Goal: Use online tool/utility: Utilize a website feature to perform a specific function

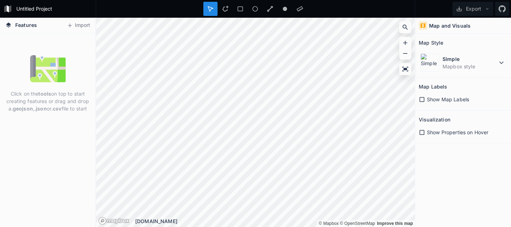
click at [46, 82] on img at bounding box center [47, 68] width 35 height 35
click at [82, 25] on button "Import" at bounding box center [78, 25] width 31 height 11
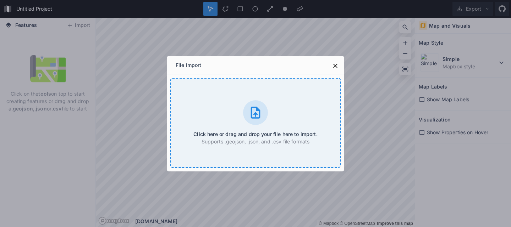
click at [270, 128] on div "Click here or drag and drop your file here to import. Supports .geojson, .json,…" at bounding box center [255, 123] width 170 height 90
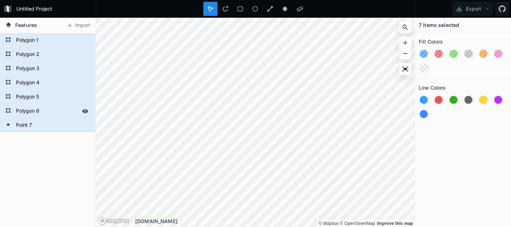
click at [37, 112] on form "Polygon 6" at bounding box center [47, 111] width 66 height 11
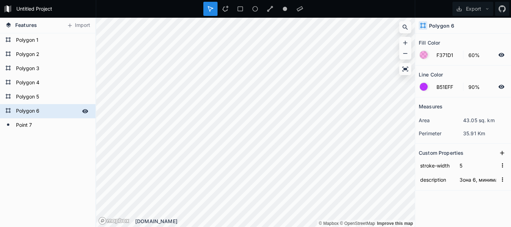
click at [35, 111] on form "Polygon 6" at bounding box center [47, 111] width 66 height 11
click at [83, 114] on div at bounding box center [85, 111] width 10 height 10
click at [82, 112] on icon at bounding box center [85, 111] width 6 height 5
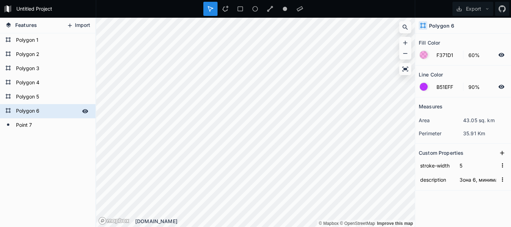
click at [79, 24] on button "Import" at bounding box center [78, 25] width 31 height 11
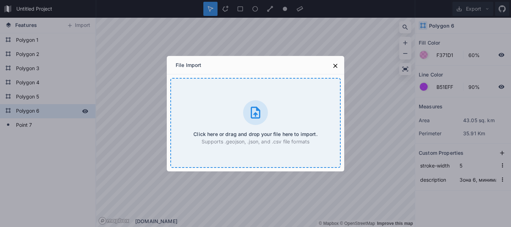
click at [268, 111] on div "Click here or drag and drop your file here to import. Supports .geojson, .json,…" at bounding box center [255, 123] width 170 height 90
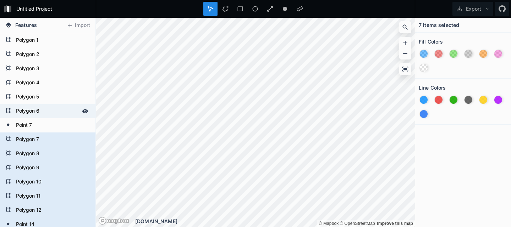
click at [82, 111] on icon at bounding box center [85, 111] width 6 height 4
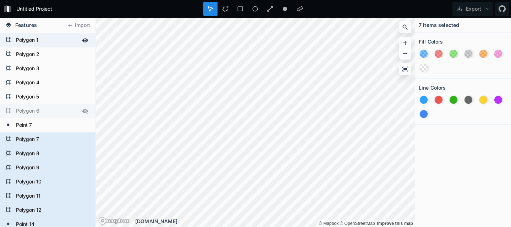
click at [81, 44] on div at bounding box center [85, 40] width 10 height 10
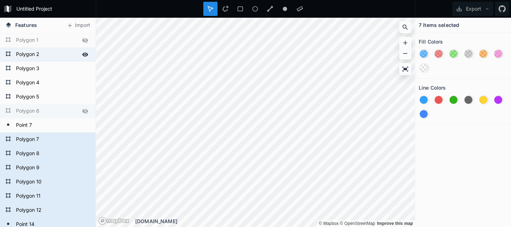
click at [82, 53] on icon at bounding box center [85, 54] width 6 height 6
click at [80, 65] on div at bounding box center [85, 69] width 10 height 10
click at [81, 74] on div "Polygon 3" at bounding box center [47, 69] width 95 height 14
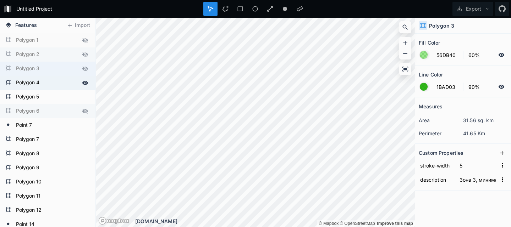
click at [81, 79] on div at bounding box center [85, 83] width 10 height 10
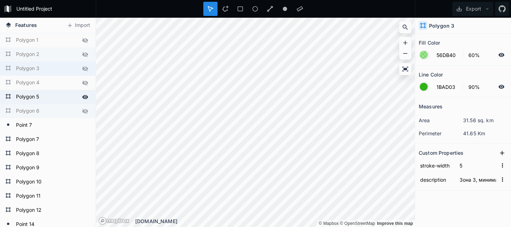
click at [81, 101] on div at bounding box center [85, 97] width 10 height 10
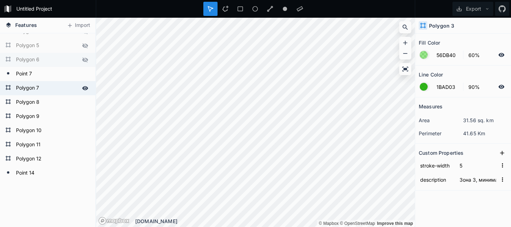
scroll to position [52, 0]
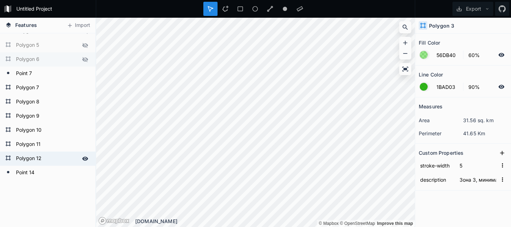
click at [42, 158] on form "Polygon 12" at bounding box center [47, 159] width 66 height 11
type input "F371D1"
type input "B51EFF"
type input "Зона 6, минимальный заказ 2000, заказ от 3500 бесплтная доставка, до 3500 450 р…"
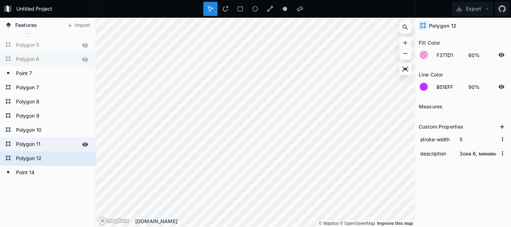
click at [43, 146] on form "Polygon 11" at bounding box center [47, 144] width 66 height 11
type input "FF931E"
type input "FFD21E"
type input "Зона 5, минимальный заказ 2000, заказ от 3500 бесплтная доставка, до 3500 450 р…"
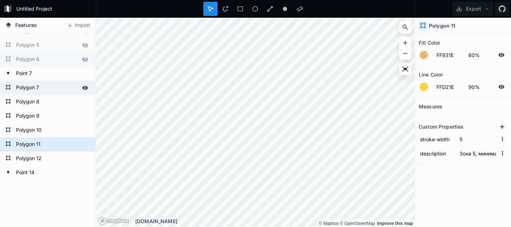
scroll to position [0, 0]
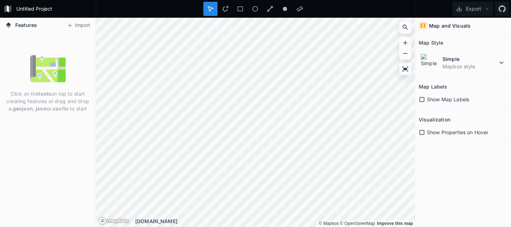
click at [54, 56] on img at bounding box center [47, 68] width 35 height 35
click at [74, 23] on button "Import" at bounding box center [78, 25] width 31 height 11
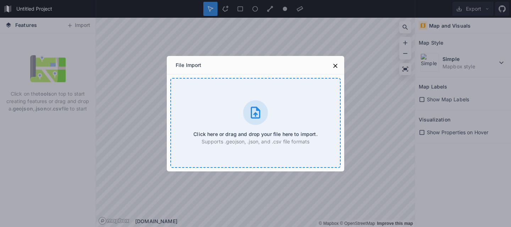
click at [255, 123] on div at bounding box center [255, 112] width 25 height 25
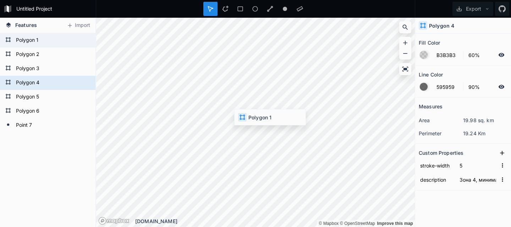
type input "1E98FF"
type input "Зона 1, минимальный заказ 1000, заказ от 1500 бесплтная доставка, до 1500 150 р…"
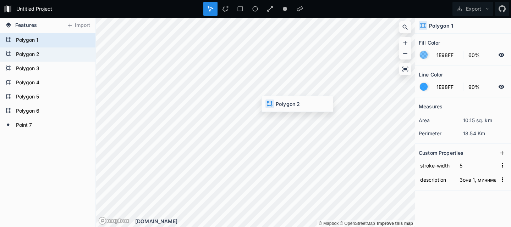
type input "ED4543"
type input "Зона 2, минимальный заказ 1000, заказ от 1500 бесплтная доставка, до 1500 180 р…"
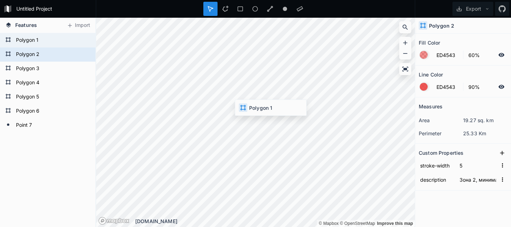
type input "1E98FF"
type input "Зона 1, минимальный заказ 1000, заказ от 1500 бесплтная доставка, до 1500 150 р…"
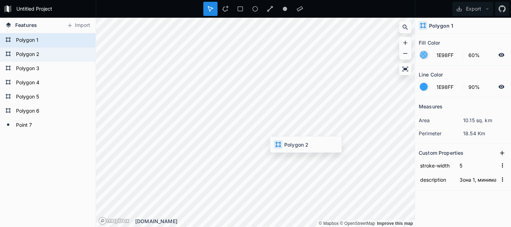
type input "ED4543"
type input "Зона 2, минимальный заказ 1000, заказ от 1500 бесплтная доставка, до 1500 180 р…"
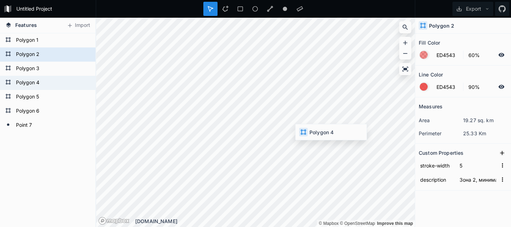
type input "B3B3B3"
type input "595959"
type input "Зона 4, минимальный заказ 1500, заказ от 2000 бесплтная доставка, до 2000 300 р…"
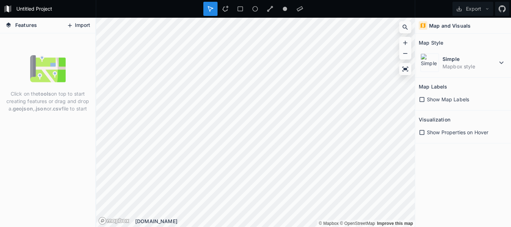
click at [81, 24] on button "Import" at bounding box center [78, 25] width 31 height 11
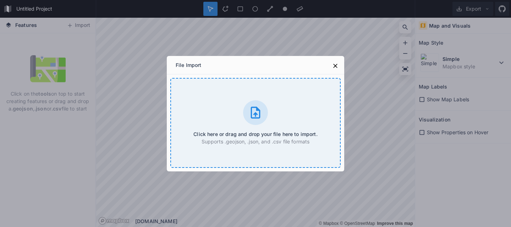
click at [221, 127] on div "Click here or drag and drop your file here to import. Supports .geojson, .json,…" at bounding box center [255, 123] width 170 height 90
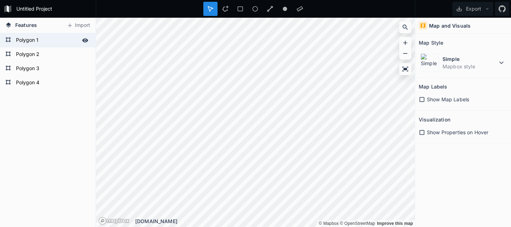
click at [50, 46] on div "Polygon 1" at bounding box center [47, 40] width 95 height 14
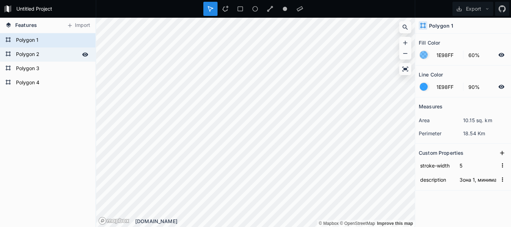
click at [49, 55] on form "Polygon 2" at bounding box center [47, 54] width 66 height 11
type input "ED4543"
type input "Зона 2, минимальный заказ 1000, заказ от 1500 бесплтная доставка, до 1500 180 р…"
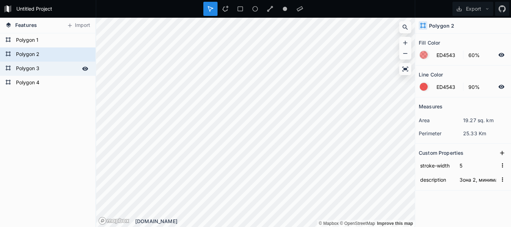
click at [51, 68] on form "Polygon 3" at bounding box center [47, 69] width 66 height 11
type input "56DB40"
type input "1BAD03"
type input "Зона 3, минимальный заказ 1500, заказ от 2000 бесплтная доставка, до [DATE] 250…"
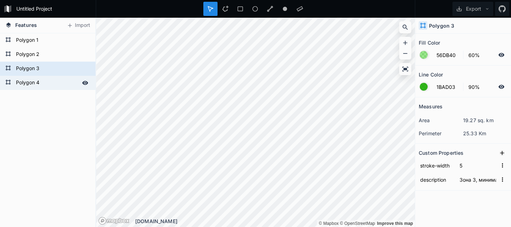
click at [55, 88] on form "Polygon 4" at bounding box center [47, 83] width 66 height 11
type input "B3B3B3"
type input "595959"
type input "Зона 4, минимальный заказ 1500, заказ от 2000 бесплтная доставка, до 2000 300 р…"
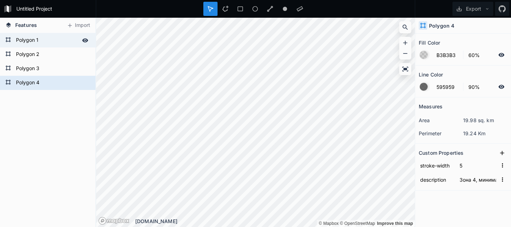
click at [48, 44] on form "Polygon 1" at bounding box center [47, 40] width 66 height 11
type input "1E98FF"
type input "Зона 1, минимальный заказ 1000, заказ от 1500 бесплтная доставка, до 1500 150 р…"
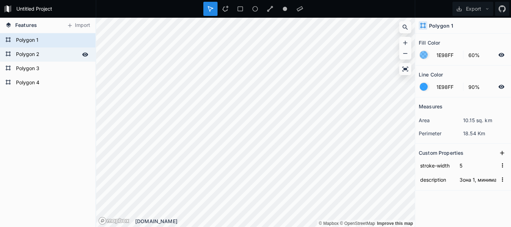
click at [50, 53] on form "Polygon 2" at bounding box center [47, 54] width 66 height 11
type input "ED4543"
type input "Зона 2, минимальный заказ 1000, заказ от 1500 бесплтная доставка, до 1500 180 р…"
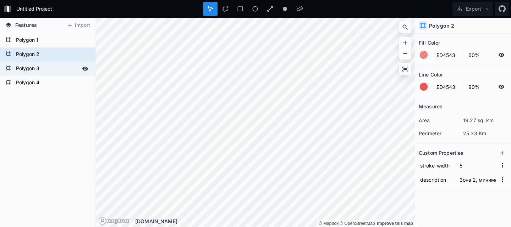
click at [49, 68] on form "Polygon 3" at bounding box center [47, 69] width 66 height 11
type input "56DB40"
type input "1BAD03"
type input "Зона 3, минимальный заказ 1500, заказ от 2000 бесплтная доставка, до [DATE] 250…"
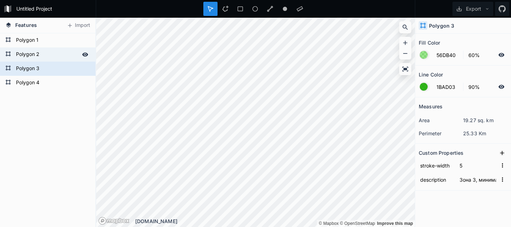
click at [49, 56] on form "Polygon 2" at bounding box center [47, 54] width 66 height 11
type input "ED4543"
type input "Зона 2, минимальный заказ 1000, заказ от 1500 бесплтная доставка, до 1500 180 р…"
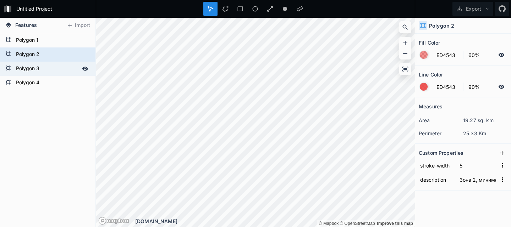
click at [49, 62] on div "Polygon 3" at bounding box center [47, 69] width 95 height 14
type input "56DB40"
type input "1BAD03"
type input "Зона 3, минимальный заказ 1500, заказ от 2000 бесплтная доставка, до [DATE] 250…"
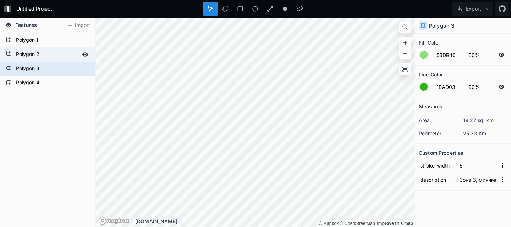
click at [52, 51] on form "Polygon 2" at bounding box center [47, 54] width 66 height 11
type input "ED4543"
type input "Зона 2, минимальный заказ 1000, заказ от 1500 бесплтная доставка, до 1500 180 р…"
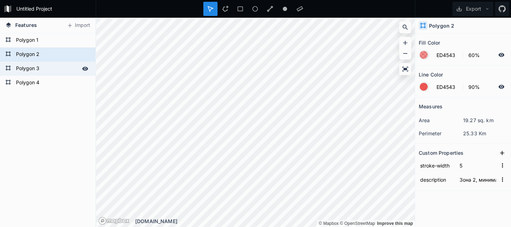
click at [54, 71] on form "Polygon 3" at bounding box center [47, 69] width 66 height 11
type input "56DB40"
type input "1BAD03"
type input "Зона 3, минимальный заказ 1500, заказ от 2000 бесплтная доставка, до [DATE] 250…"
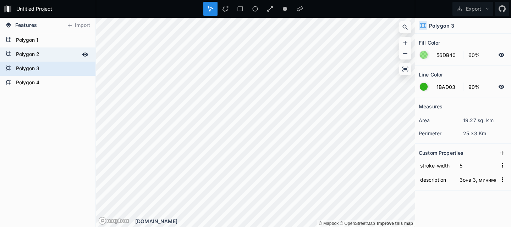
click at [34, 59] on form "Polygon 2" at bounding box center [47, 54] width 66 height 11
type input "ED4543"
type input "Зона 2, минимальный заказ 1000, заказ от 1500 бесплтная доставка, до 1500 180 р…"
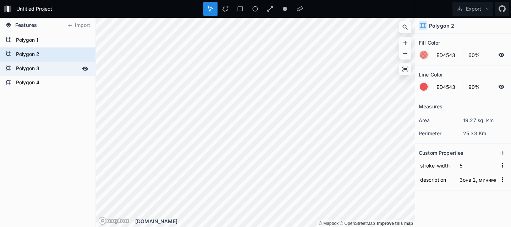
click at [36, 68] on form "Polygon 3" at bounding box center [47, 69] width 66 height 11
type input "56DB40"
type input "1BAD03"
type input "Зона 3, минимальный заказ 1500, заказ от 2000 бесплтная доставка, до [DATE] 250…"
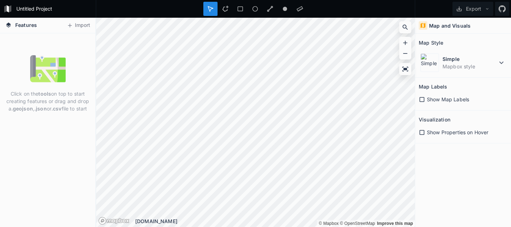
click at [81, 28] on button "Import" at bounding box center [78, 25] width 31 height 11
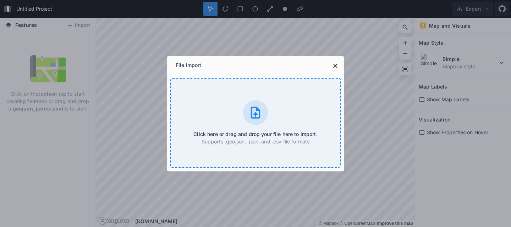
click at [244, 107] on div at bounding box center [255, 112] width 25 height 25
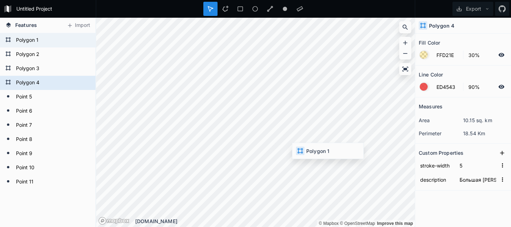
type input "60%"
type input "Большая Московская 1-3<br/>Бесплатная доставка от 3500руб. При заказе менее 350…"
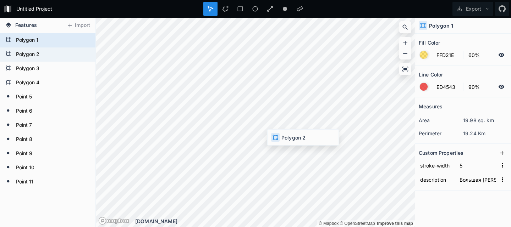
type input "40%"
type input "Большая Московская 1-3<br/>Бесплатная доставка от 2500руб. При заказе менее 250…"
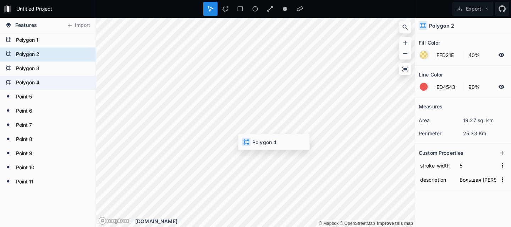
type input "30%"
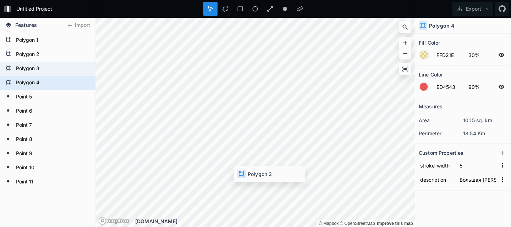
type input "Большая Московская 1-3<br/>Бесплатная доставка от 2500руб. При заказе менее 250…"
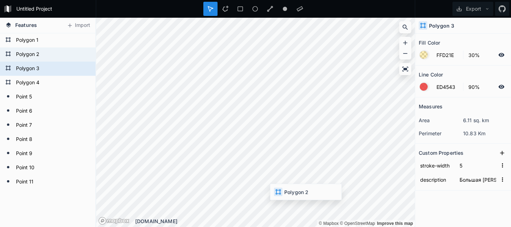
type input "40%"
type input "Большая Московская 1-3<br/>Бесплатная доставка от 2500руб. При заказе менее 250…"
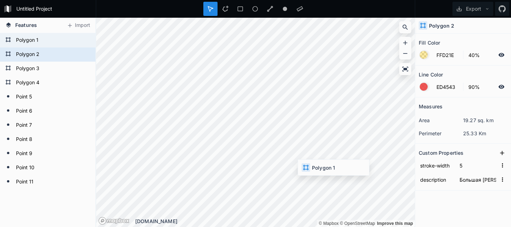
type input "60%"
type input "Большая Московская 1-3<br/>Бесплатная доставка от 3500руб. При заказе менее 350…"
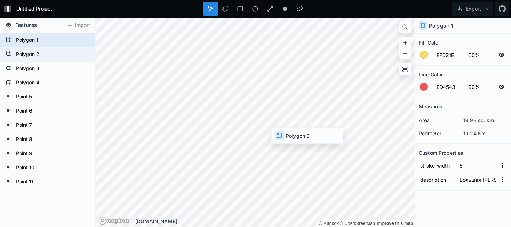
type input "40%"
type input "Большая Московская 1-3<br/>Бесплатная доставка от 2500руб. При заказе менее 250…"
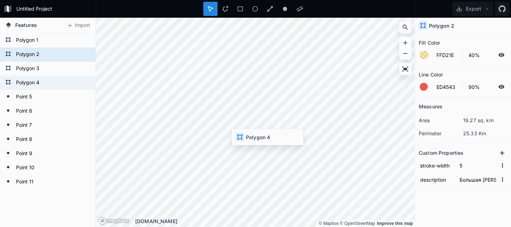
type input "30%"
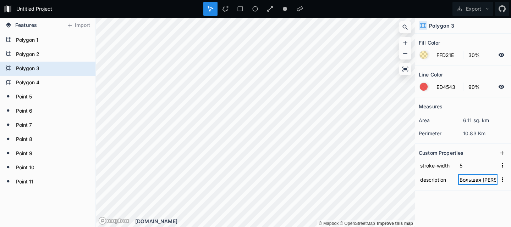
click at [489, 183] on input "Большая Московская 1-3<br/>Бесплатная доставка от 2500руб. При заказе менее 250…" at bounding box center [477, 180] width 39 height 11
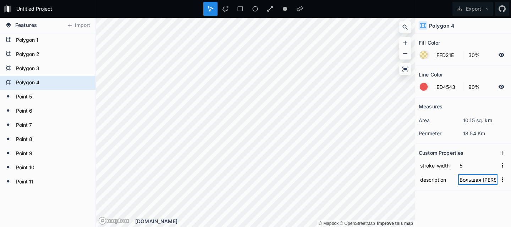
click at [478, 183] on input "Большая Московская 1-3<br/>Бесплатная доставка от 2500руб. При заказе менее 250…" at bounding box center [477, 180] width 39 height 11
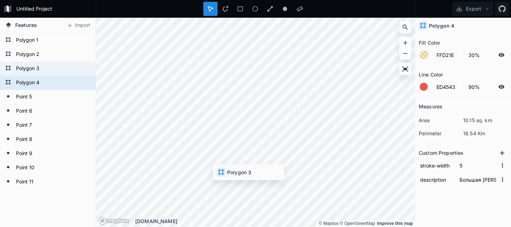
type input "Большая Московская 1-3<br/>Бесплатная доставка от 2500руб. При заказе менее 250…"
